Goal: Information Seeking & Learning: Learn about a topic

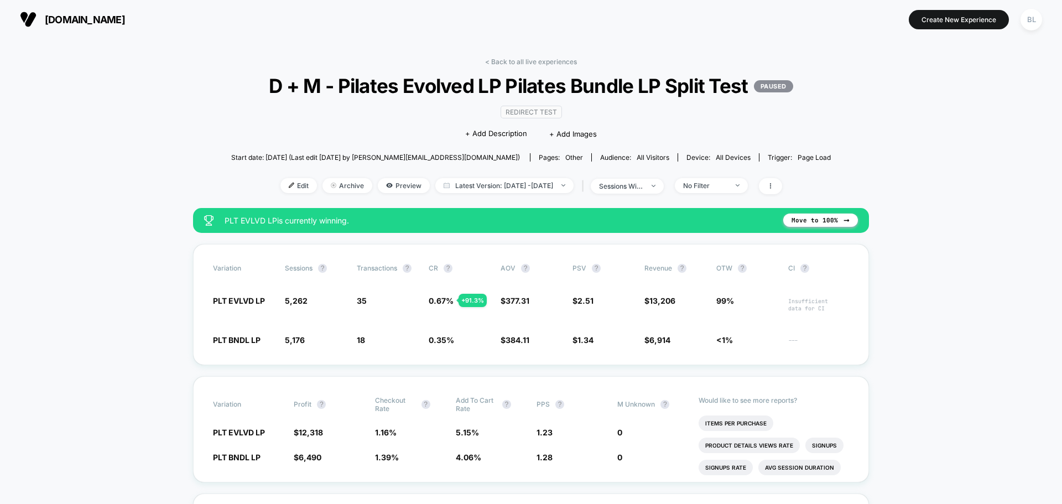
scroll to position [55, 0]
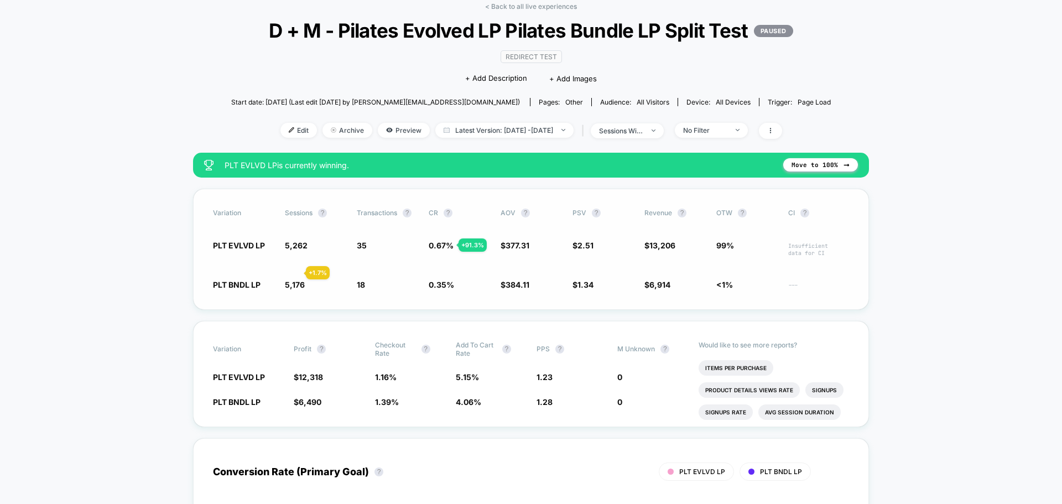
click at [272, 257] on span "PLT EVLVD LP" at bounding box center [243, 248] width 61 height 17
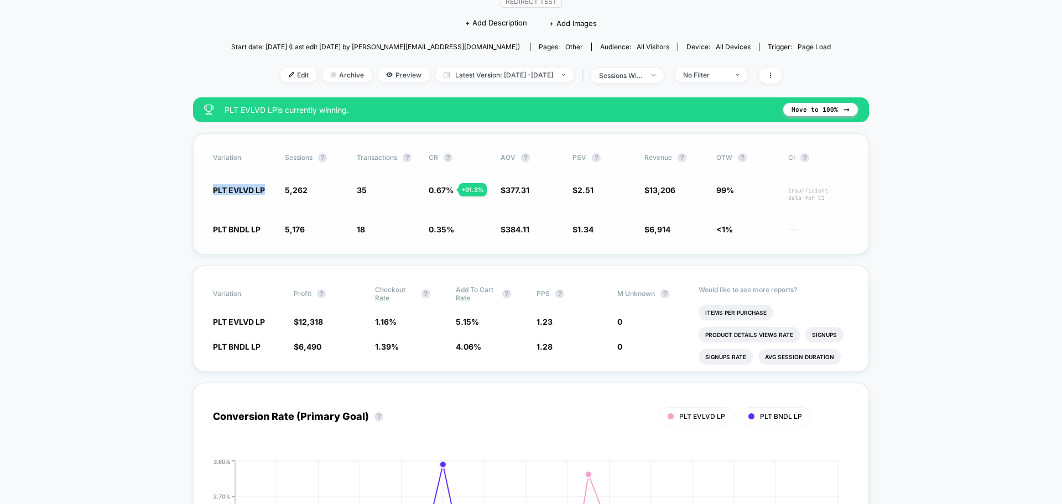
drag, startPoint x: 205, startPoint y: 208, endPoint x: 272, endPoint y: 212, distance: 67.1
click at [272, 212] on div "Variation Sessions ? Transactions ? CR ? AOV ? PSV ? Revenue ? OTW ? CI ? PLT E…" at bounding box center [531, 193] width 676 height 121
click at [205, 213] on div "Variation Sessions ? Transactions ? CR ? AOV ? PSV ? Revenue ? OTW ? CI ? PLT E…" at bounding box center [531, 193] width 676 height 121
drag, startPoint x: 204, startPoint y: 210, endPoint x: 293, endPoint y: 217, distance: 89.3
click at [293, 217] on div "Variation Sessions ? Transactions ? CR ? AOV ? PSV ? Revenue ? OTW ? CI ? PLT E…" at bounding box center [531, 193] width 676 height 121
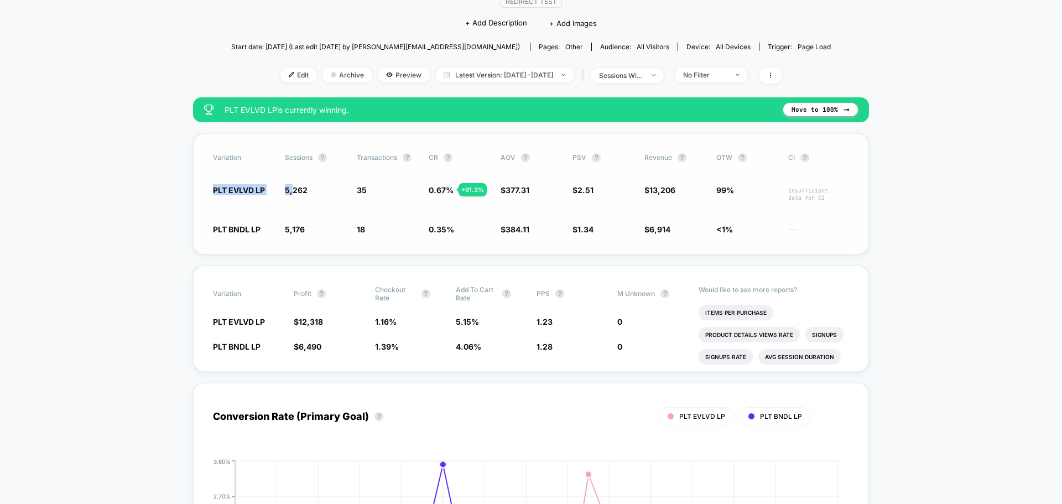
click at [247, 195] on span "PLT EVLVD LP" at bounding box center [239, 189] width 52 height 9
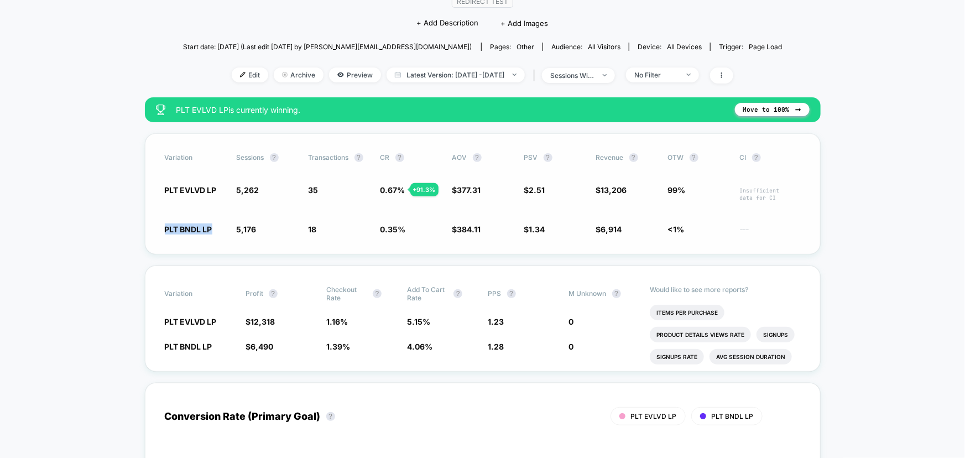
drag, startPoint x: 160, startPoint y: 251, endPoint x: 211, endPoint y: 251, distance: 50.3
click at [211, 251] on div "Variation Sessions ? Transactions ? CR ? AOV ? PSV ? Revenue ? OTW ? CI ? PLT E…" at bounding box center [483, 193] width 676 height 121
click at [419, 196] on div "+ 91.3 %" at bounding box center [424, 189] width 28 height 13
drag, startPoint x: 275, startPoint y: 211, endPoint x: 550, endPoint y: 215, distance: 274.9
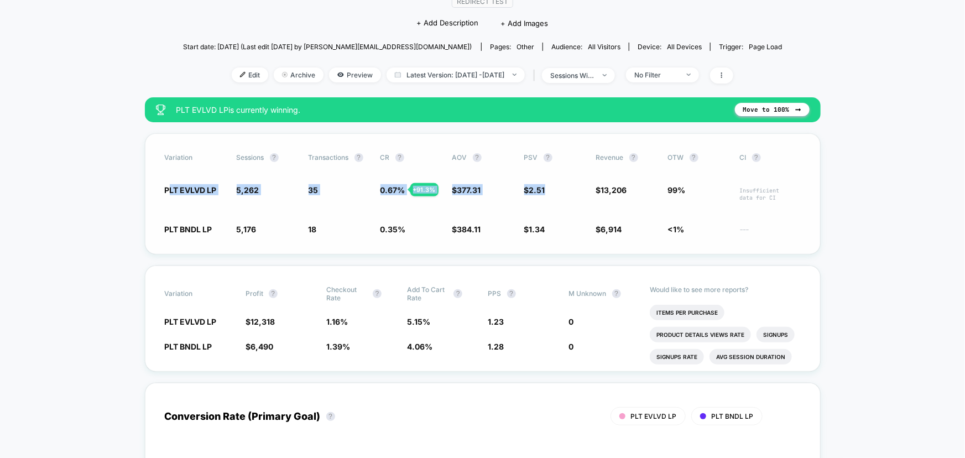
click at [550, 201] on div "PLT EVLVD LP 5,262 + 1.7 % 35 + 91.3 % 0.67 % + 91.3 % $ 377.31 - 1.8 % $ 2.51 …" at bounding box center [483, 192] width 636 height 17
click at [612, 201] on span "$ 13,206 + 87.9 %" at bounding box center [626, 192] width 61 height 17
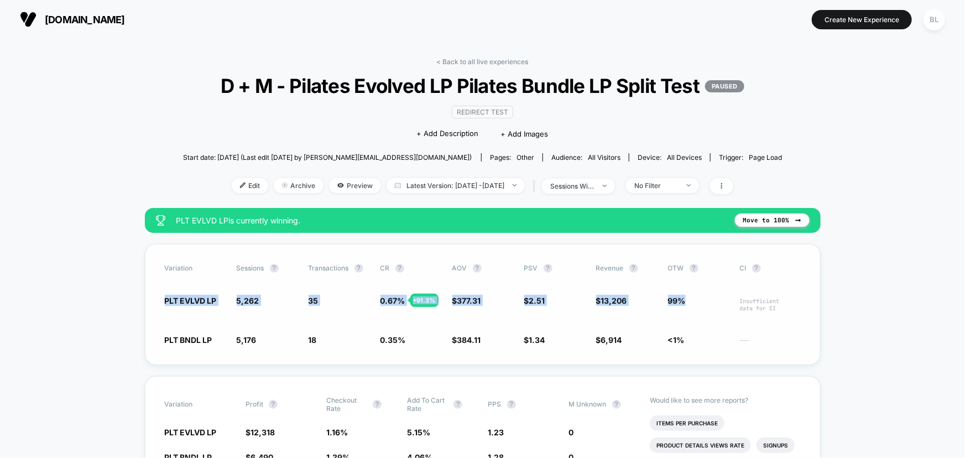
drag, startPoint x: 158, startPoint y: 324, endPoint x: 699, endPoint y: 326, distance: 541.0
click at [699, 326] on div "Variation Sessions ? Transactions ? CR ? AOV ? PSV ? Revenue ? OTW ? CI ? PLT E…" at bounding box center [483, 304] width 676 height 121
click at [321, 340] on div "Variation Sessions ? Transactions ? CR ? AOV ? PSV ? Revenue ? OTW ? CI ? PLT E…" at bounding box center [483, 304] width 676 height 121
click at [242, 305] on span "5,262" at bounding box center [248, 300] width 23 height 9
click at [308, 312] on div "PLT EVLVD LP 5,262 + 1.7 % 35 + 91.3 % 0.67 % + 91.3 % $ 377.31 - 1.8 % $ 2.51 …" at bounding box center [483, 303] width 636 height 17
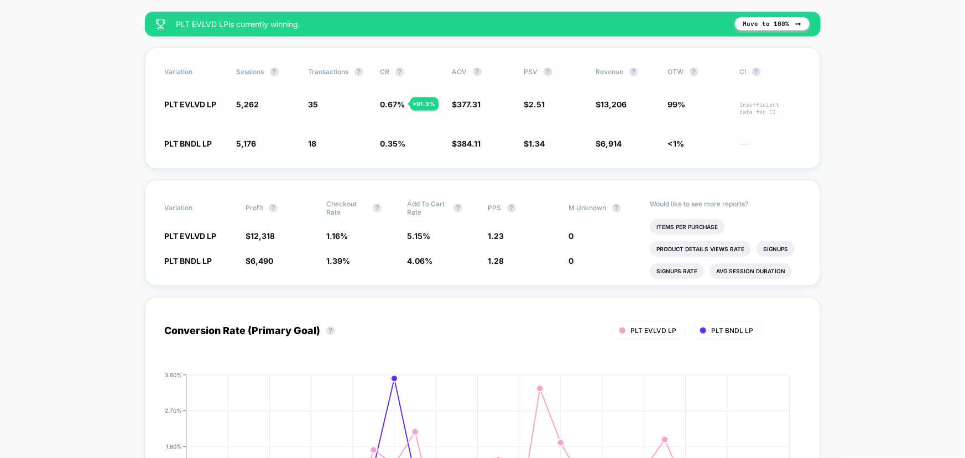
scroll to position [201, 0]
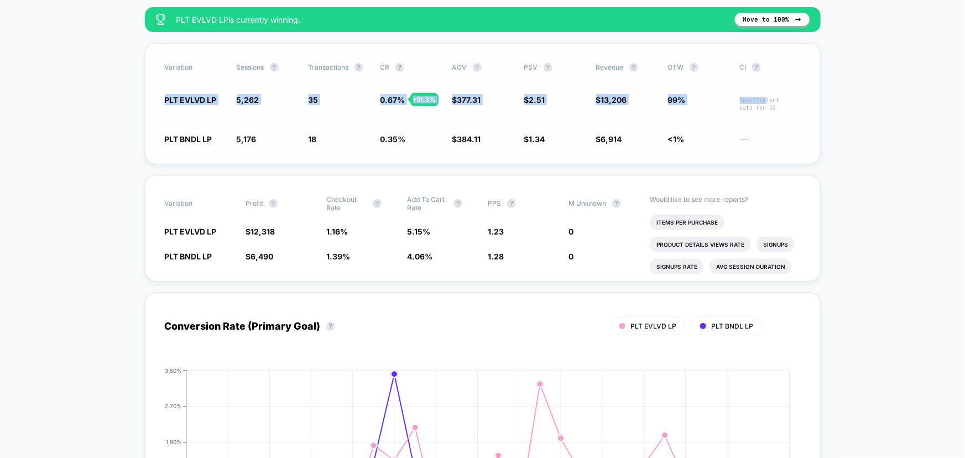
drag, startPoint x: 194, startPoint y: 116, endPoint x: 812, endPoint y: 112, distance: 617.9
click at [810, 113] on div "Variation Sessions ? Transactions ? CR ? AOV ? PSV ? Revenue ? OTW ? CI ? PLT E…" at bounding box center [483, 103] width 676 height 121
click at [368, 136] on div "Variation Sessions ? Transactions ? CR ? AOV ? PSV ? Revenue ? OTW ? CI ? PLT E…" at bounding box center [483, 103] width 676 height 121
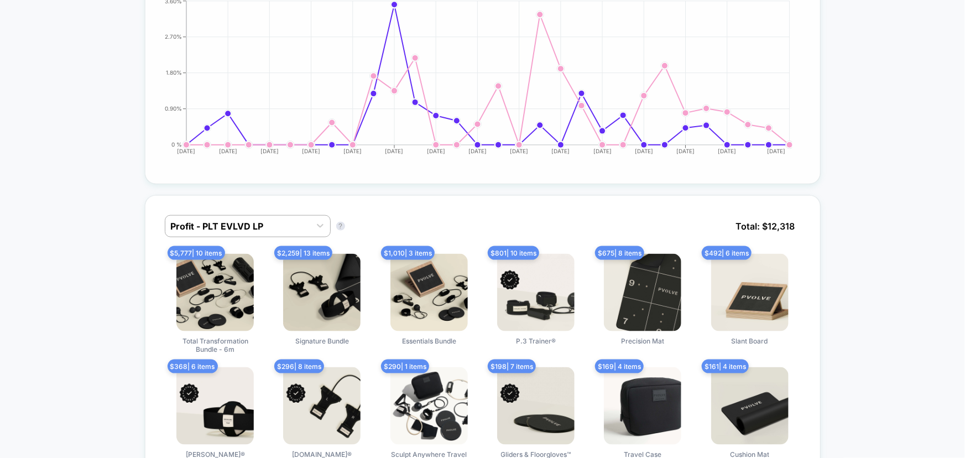
scroll to position [553, 0]
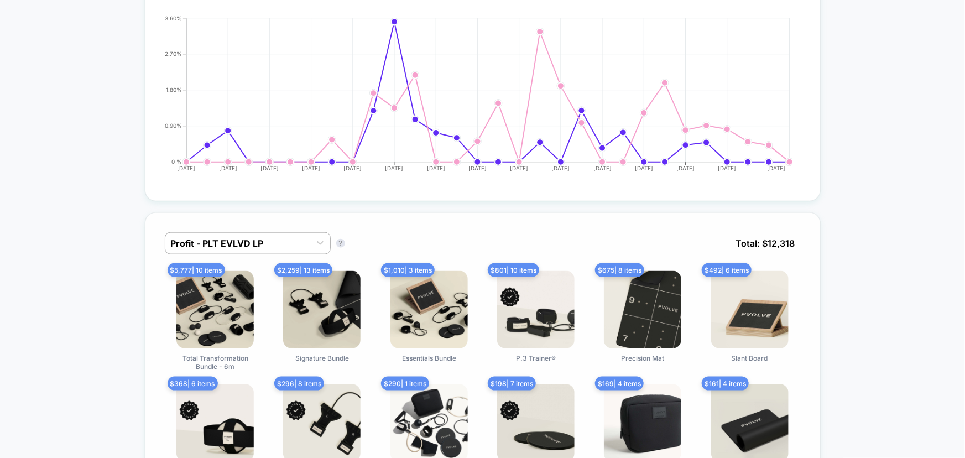
click at [360, 242] on div "Profit - PLT EVLVD LP Profit - PLT EVLVD LP ? Total: $ 12,318 $ 5,777 | 10 item…" at bounding box center [483, 358] width 676 height 292
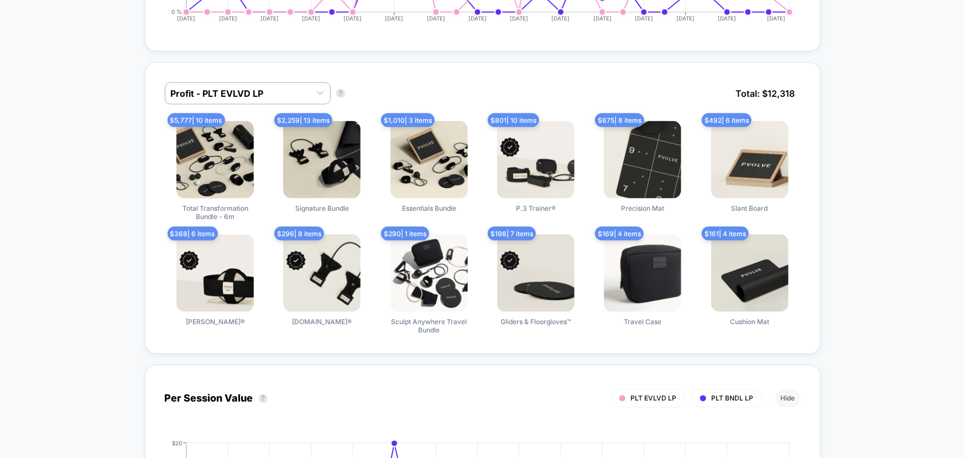
scroll to position [704, 0]
